Goal: Browse casually

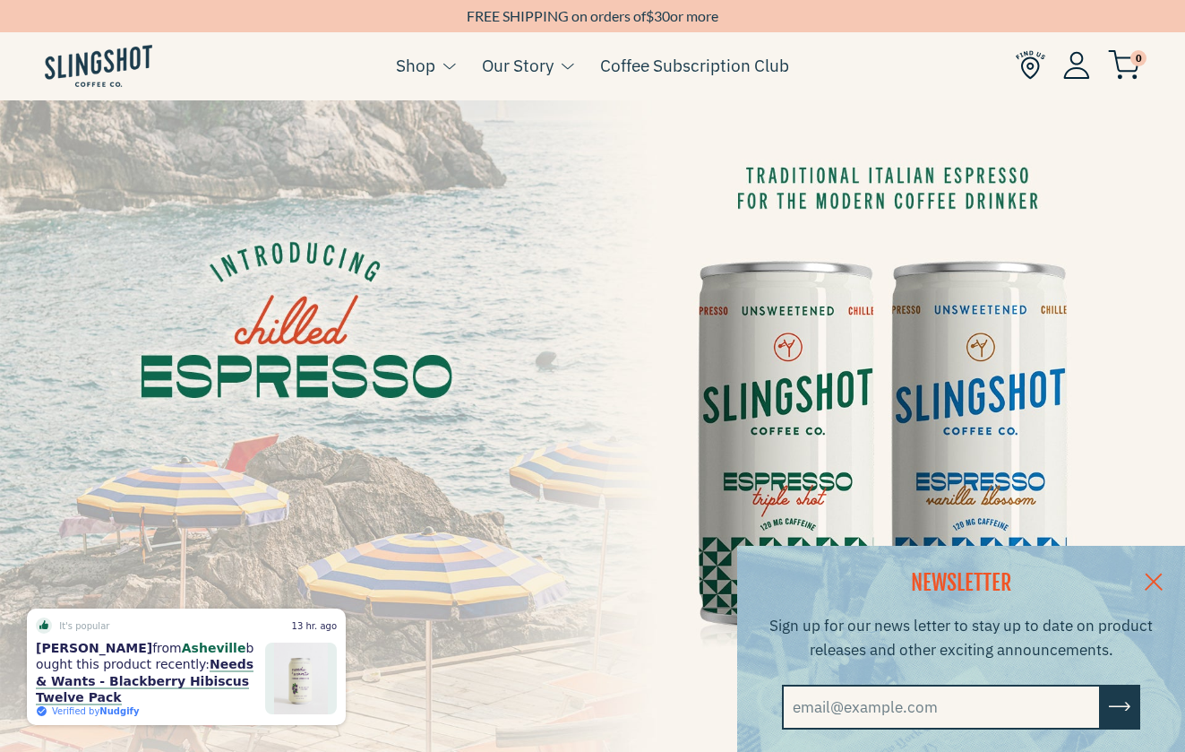
click at [1157, 573] on link at bounding box center [1154, 580] width 63 height 69
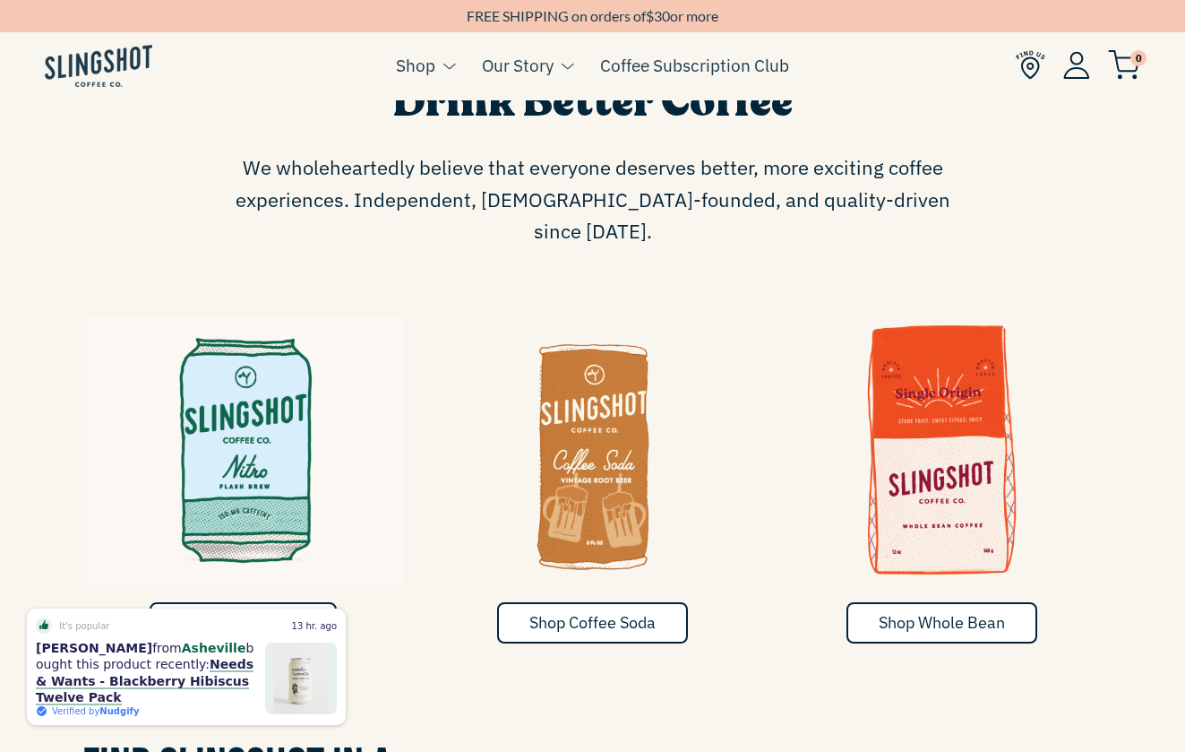
scroll to position [732, 0]
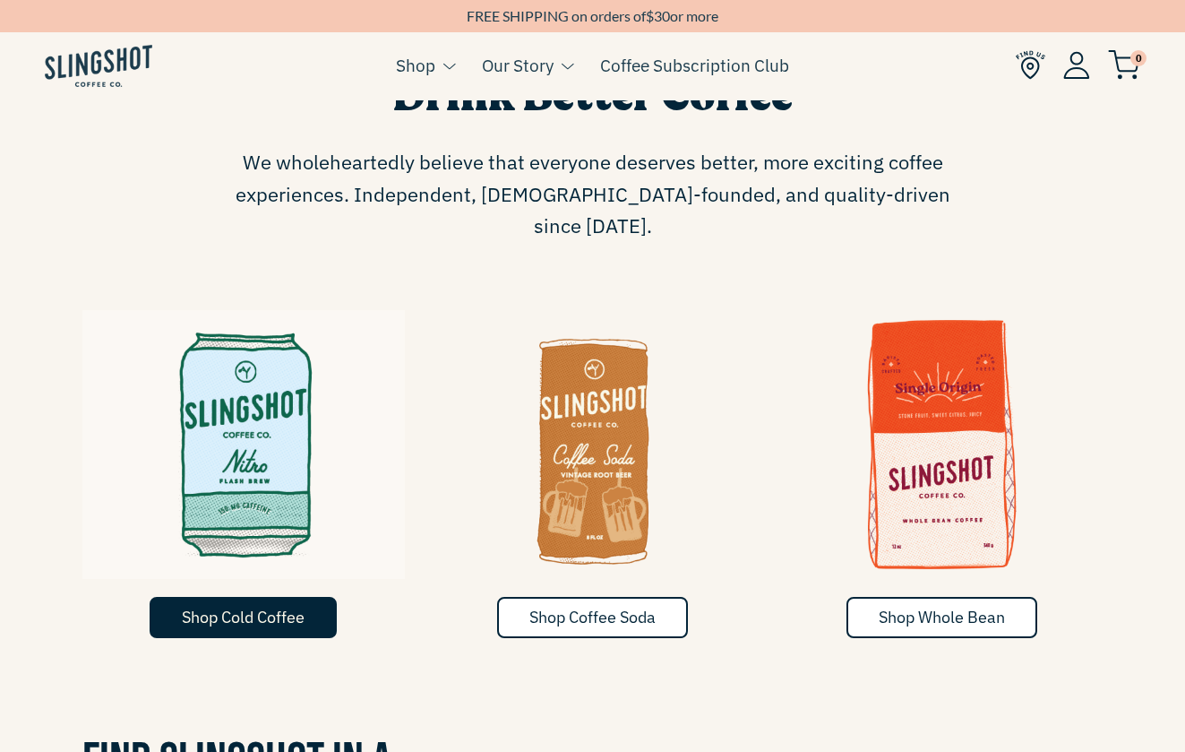
click at [264, 607] on span "Shop Cold Coffee" at bounding box center [243, 617] width 123 height 21
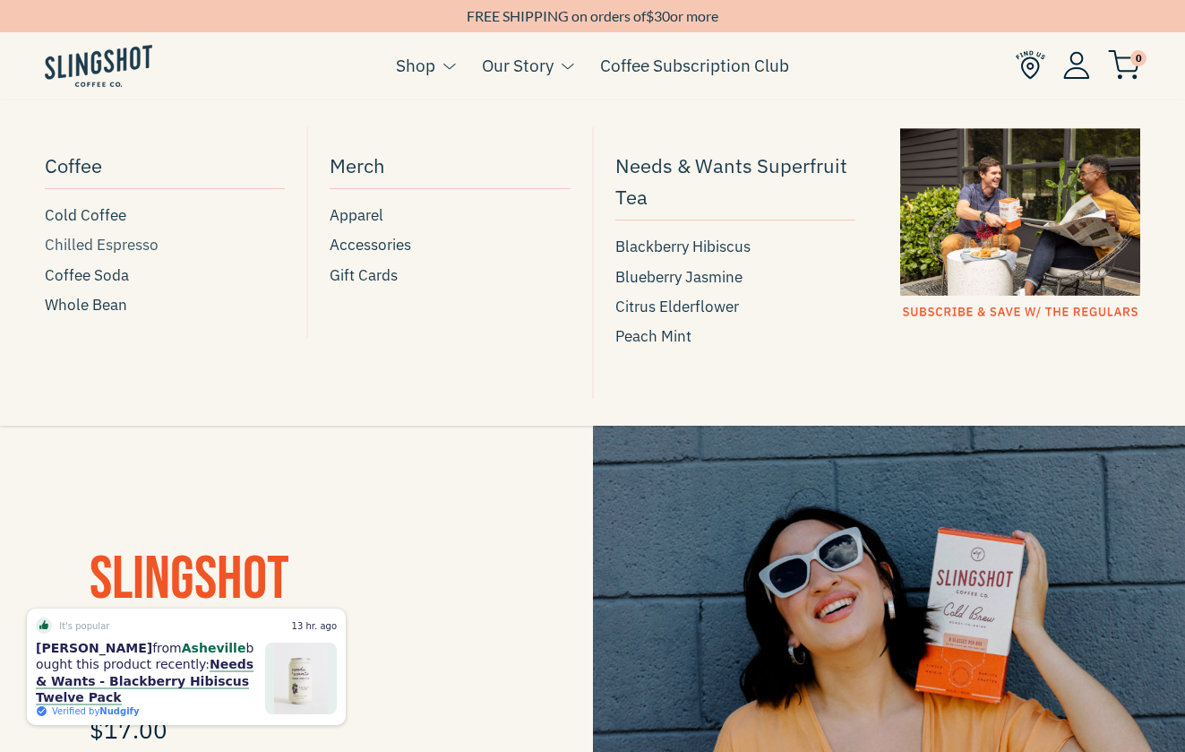
click at [102, 248] on span "Chilled Espresso" at bounding box center [102, 245] width 114 height 24
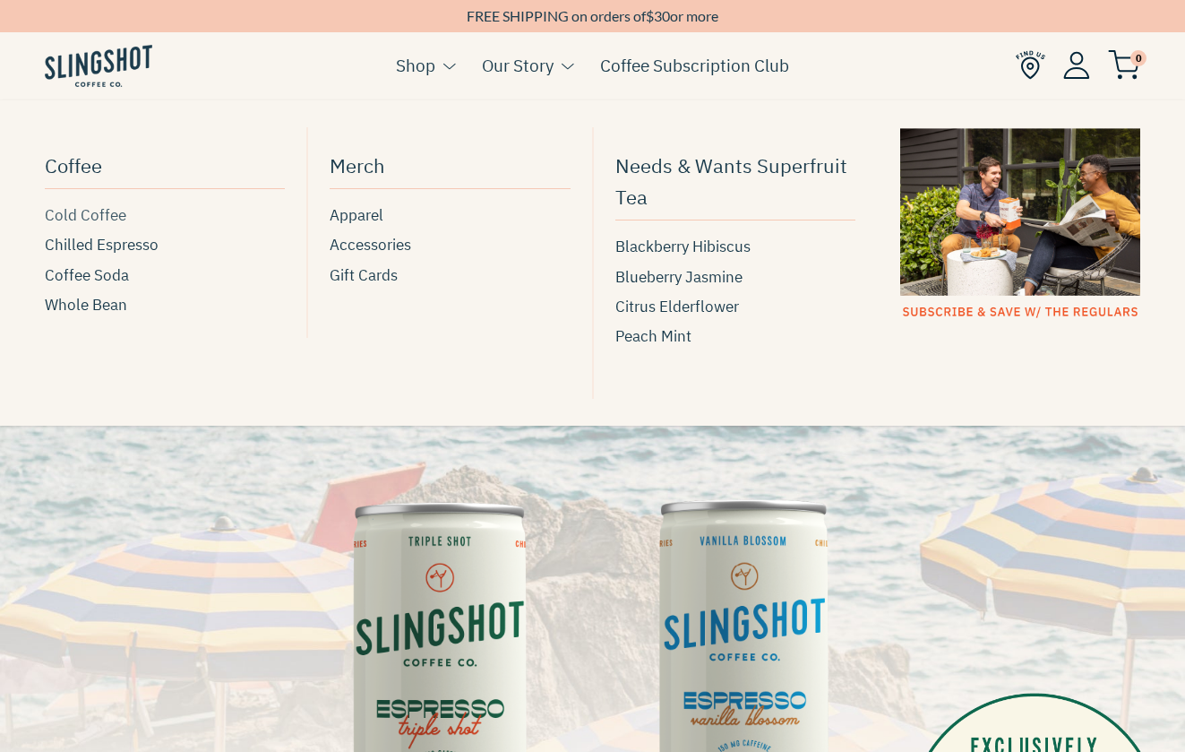
click at [108, 221] on span "Cold Coffee" at bounding box center [86, 215] width 82 height 24
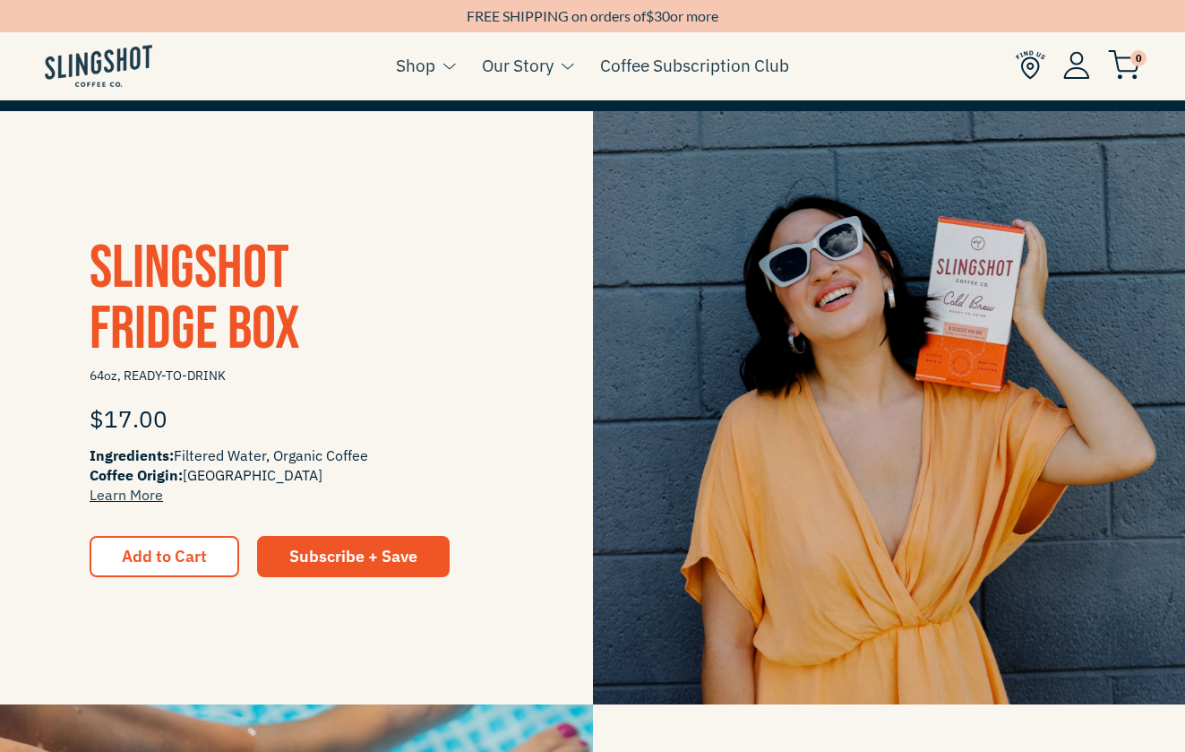
scroll to position [317, 0]
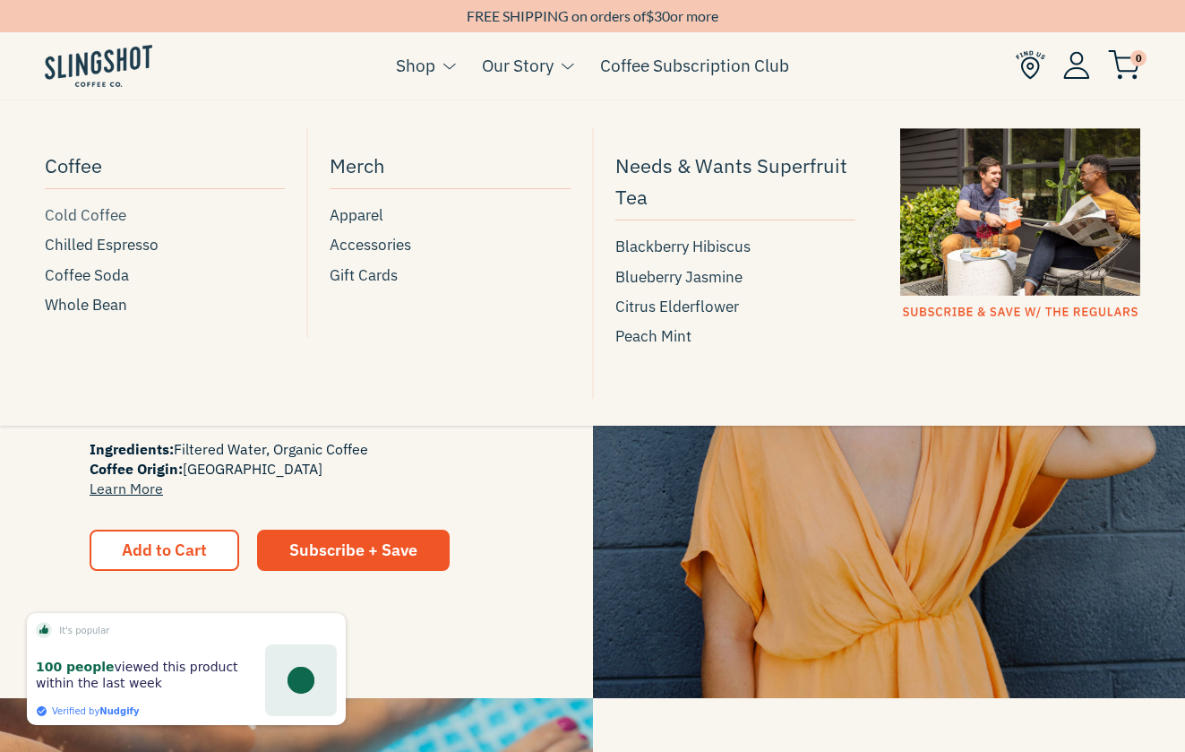
click at [85, 215] on span "Cold Coffee" at bounding box center [86, 215] width 82 height 24
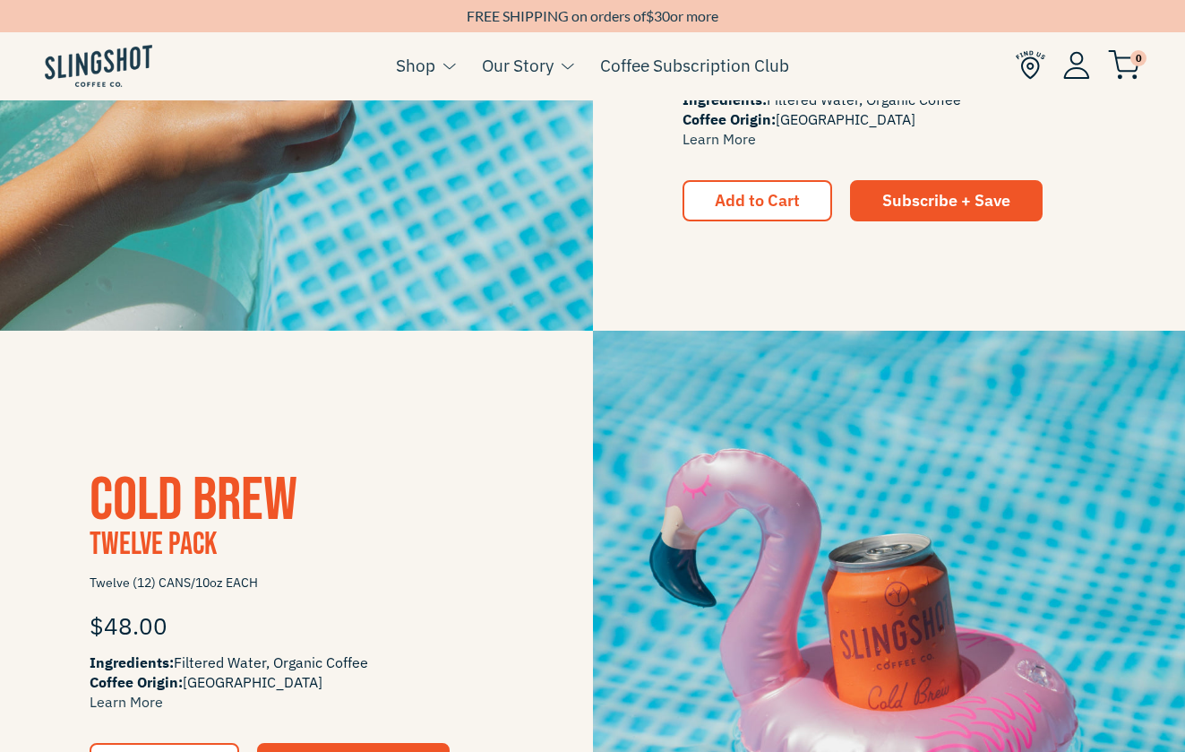
scroll to position [1314, 0]
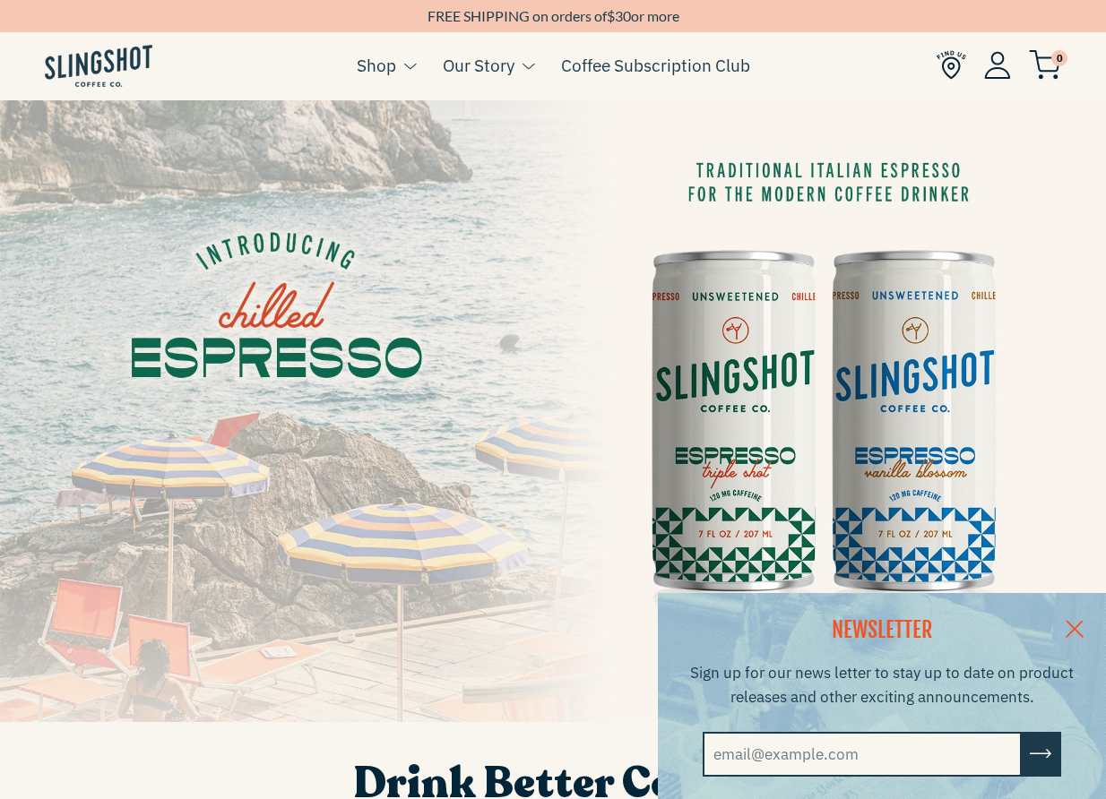
click at [1086, 624] on link at bounding box center [1074, 627] width 63 height 69
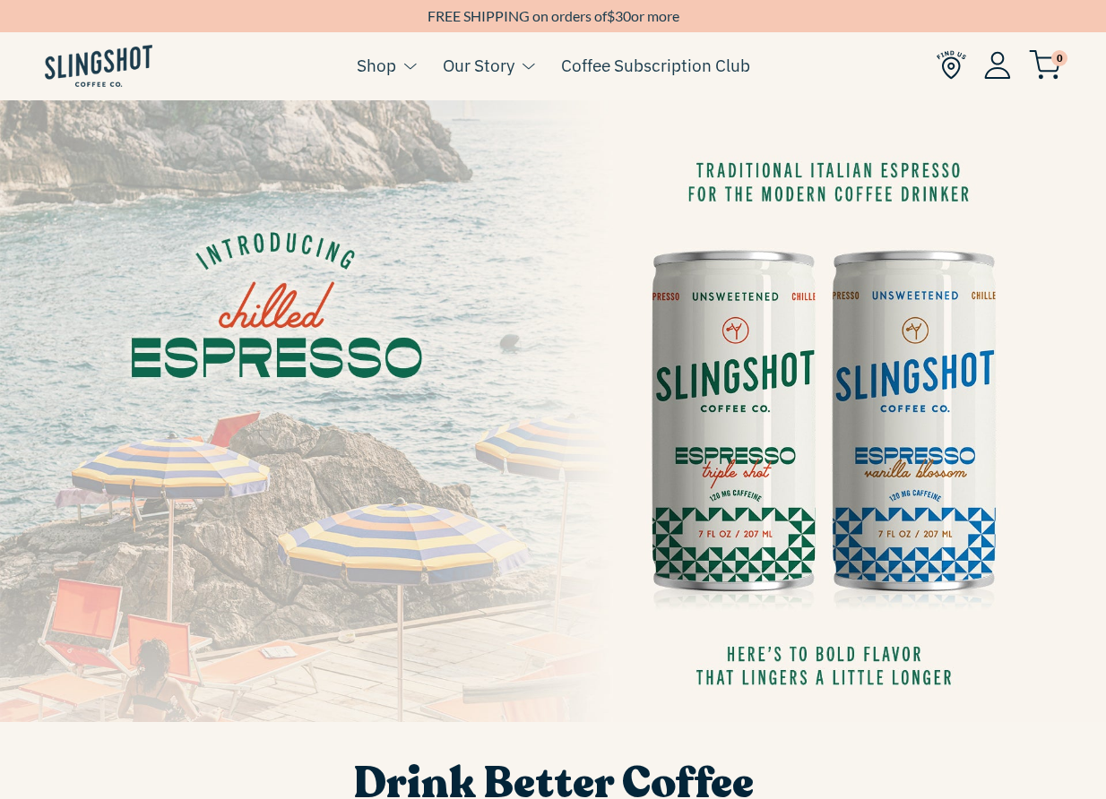
click at [115, 74] on img at bounding box center [99, 66] width 108 height 42
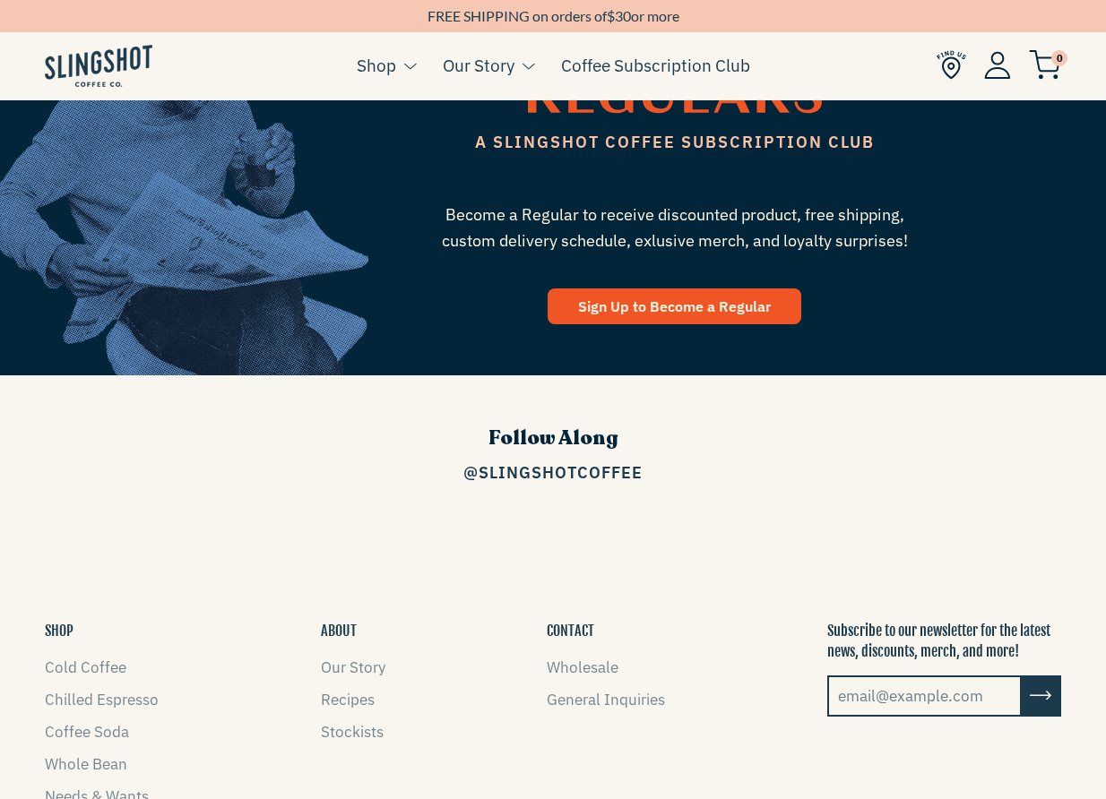
scroll to position [2350, 0]
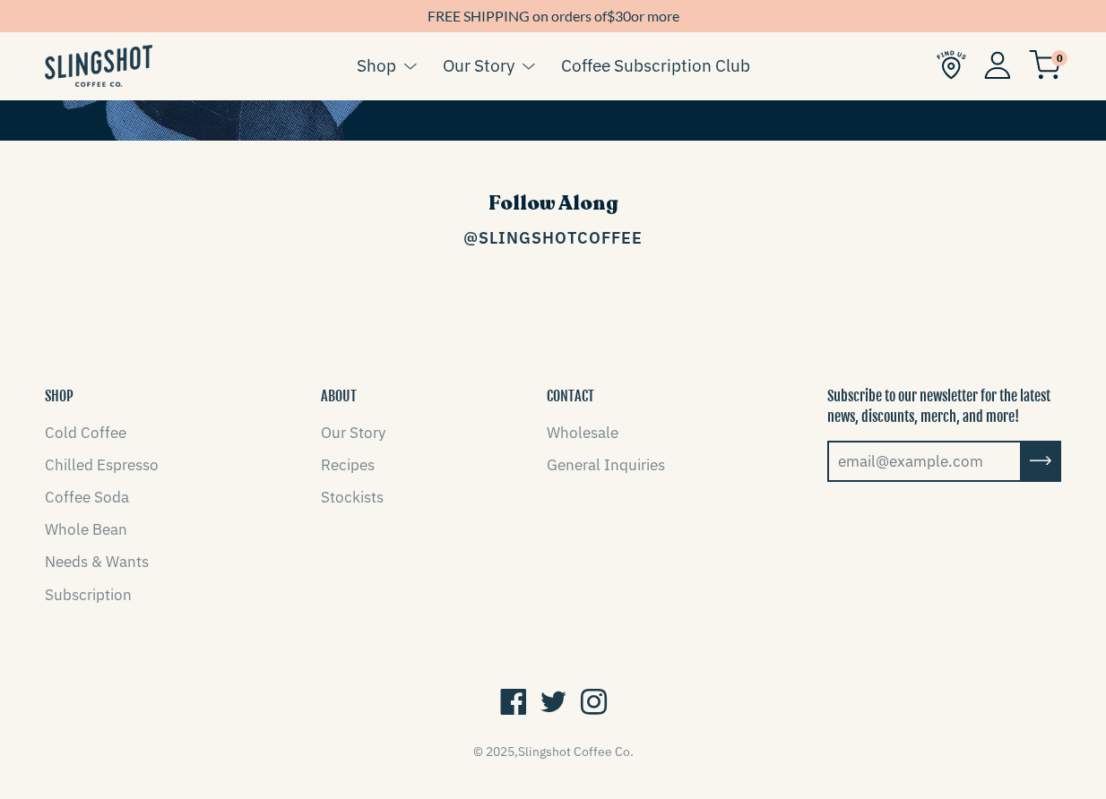
click at [597, 686] on icon at bounding box center [594, 703] width 26 height 34
